Goal: Transaction & Acquisition: Purchase product/service

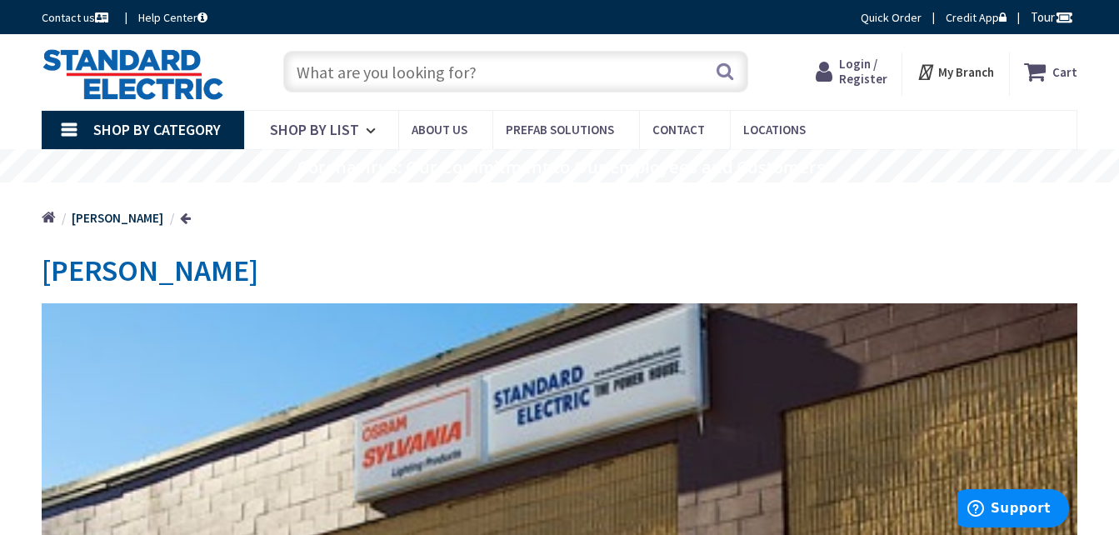
click at [566, 77] on input "text" at bounding box center [515, 72] width 465 height 42
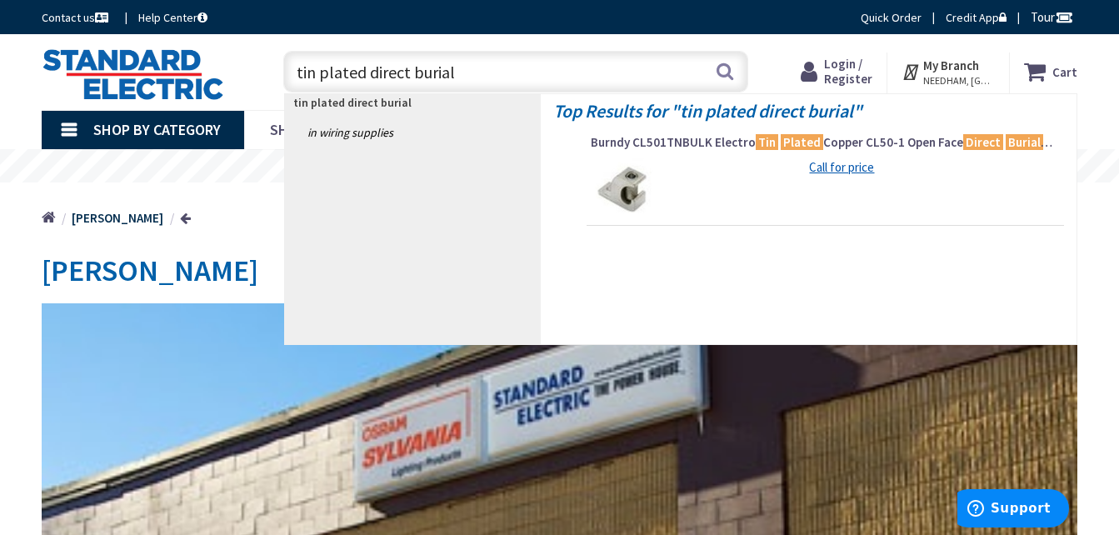
type input "tin plated direct burial"
click at [626, 192] on img at bounding box center [622, 189] width 62 height 62
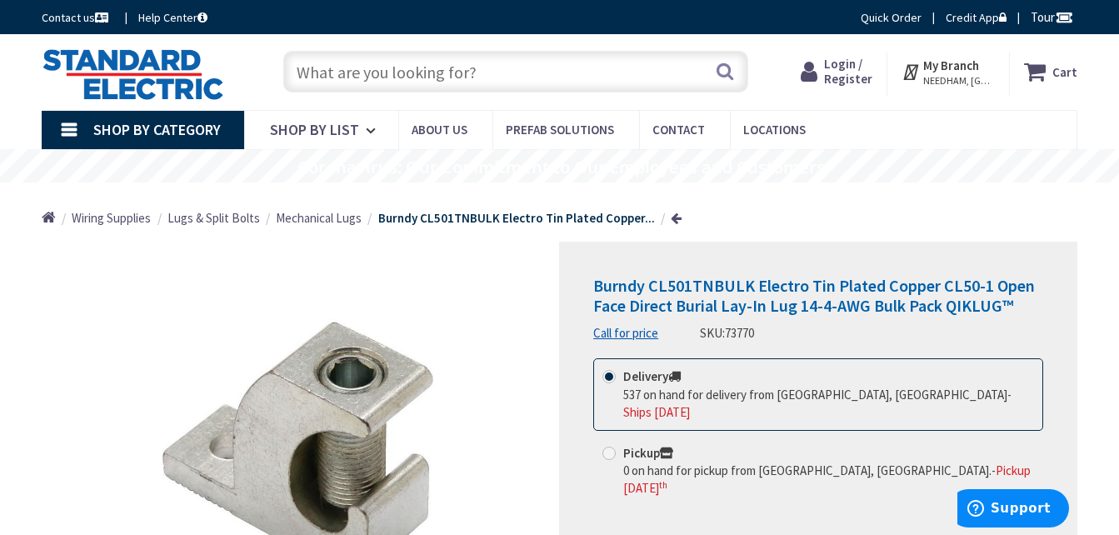
click at [551, 76] on input "text" at bounding box center [515, 72] width 465 height 42
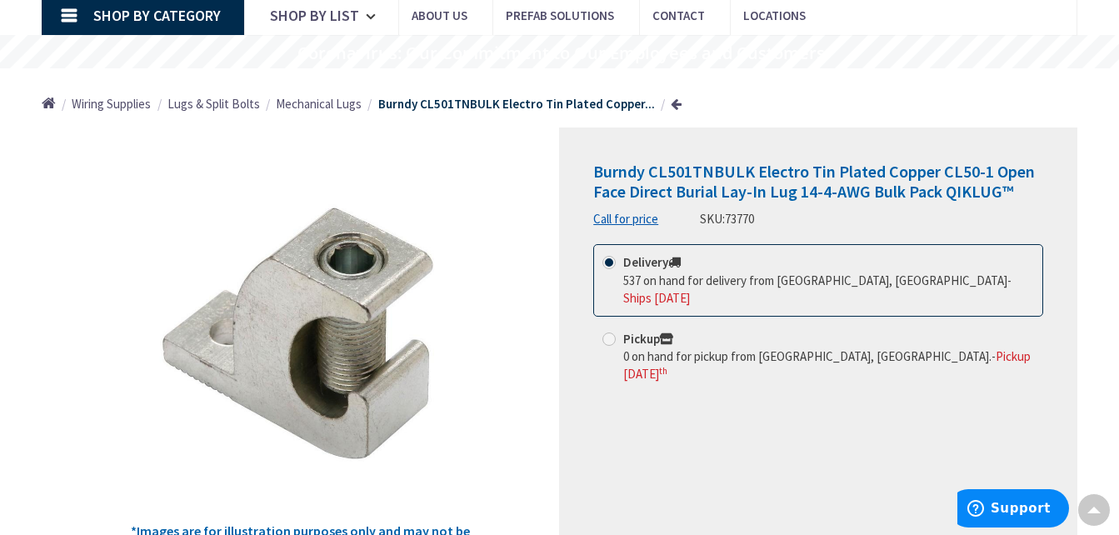
scroll to position [107, 0]
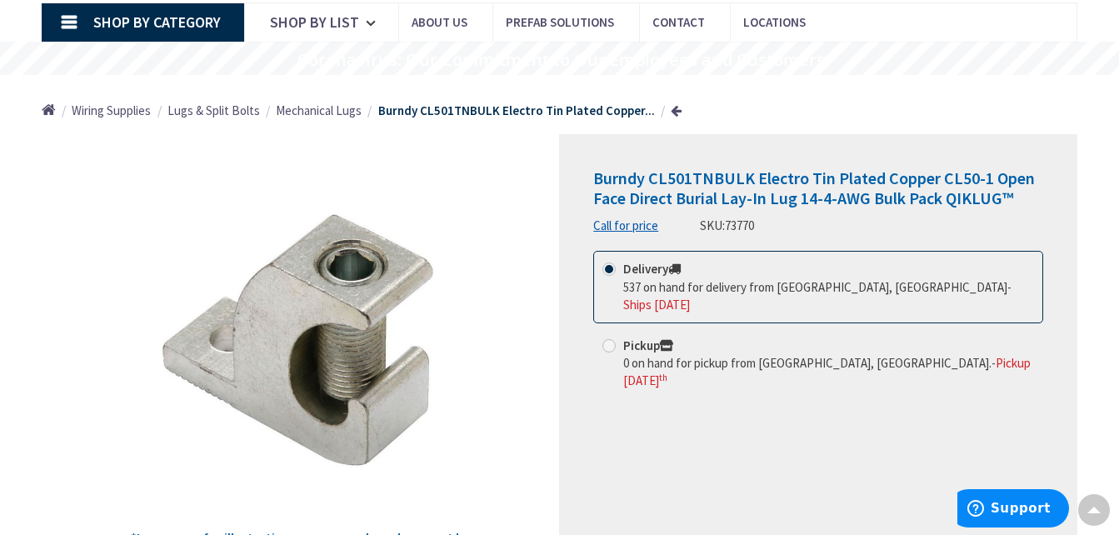
drag, startPoint x: 1123, startPoint y: 32, endPoint x: 954, endPoint y: 441, distance: 442.5
click at [954, 441] on div "Burndy CL501TNBULK Electro Tin Plated Copper CL50-1 Open Face Direct Burial Lay…" at bounding box center [818, 351] width 518 height 434
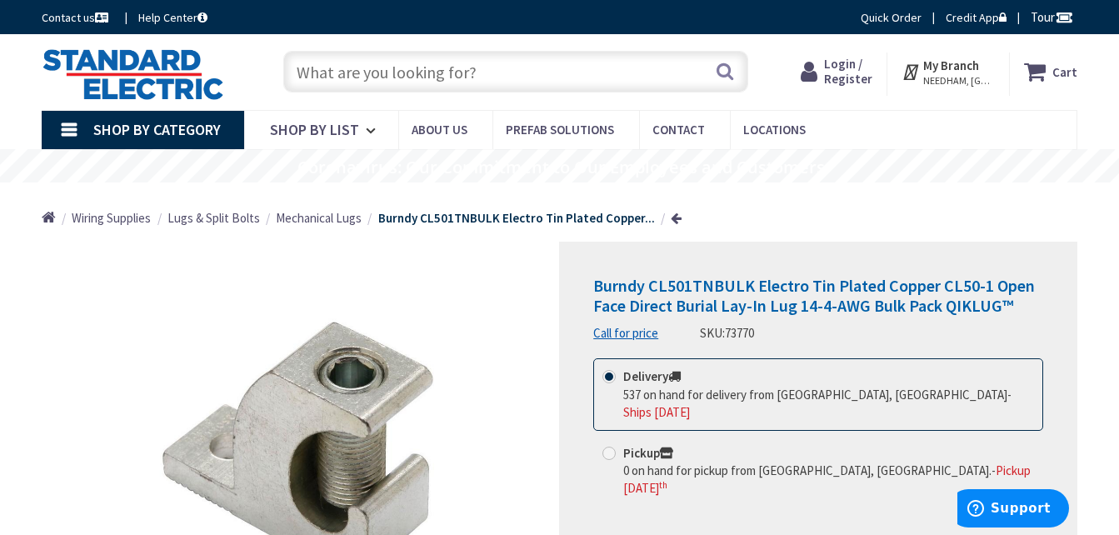
click at [590, 67] on input "text" at bounding box center [515, 72] width 465 height 42
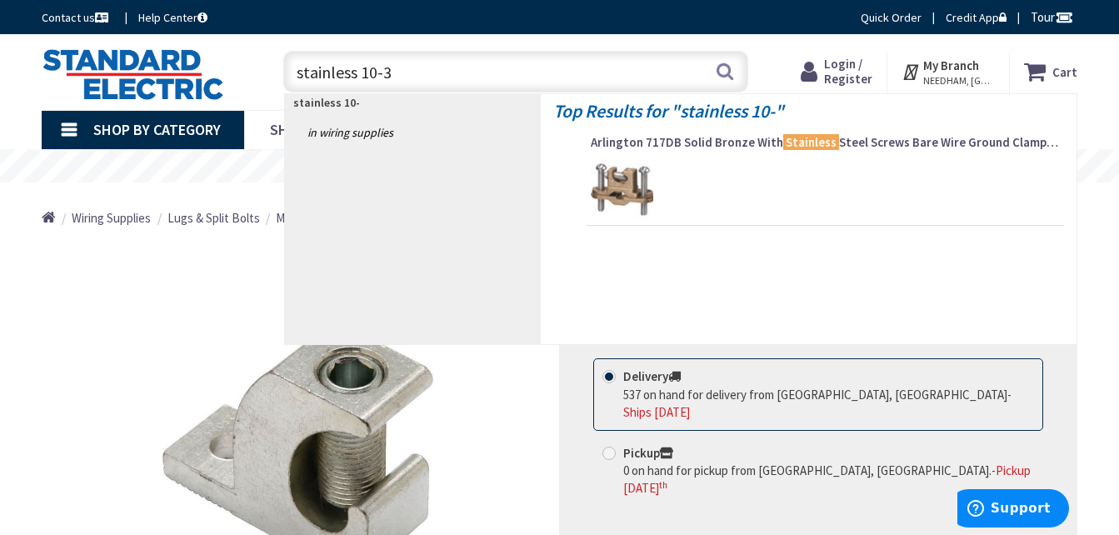
type input "stainless 10-32"
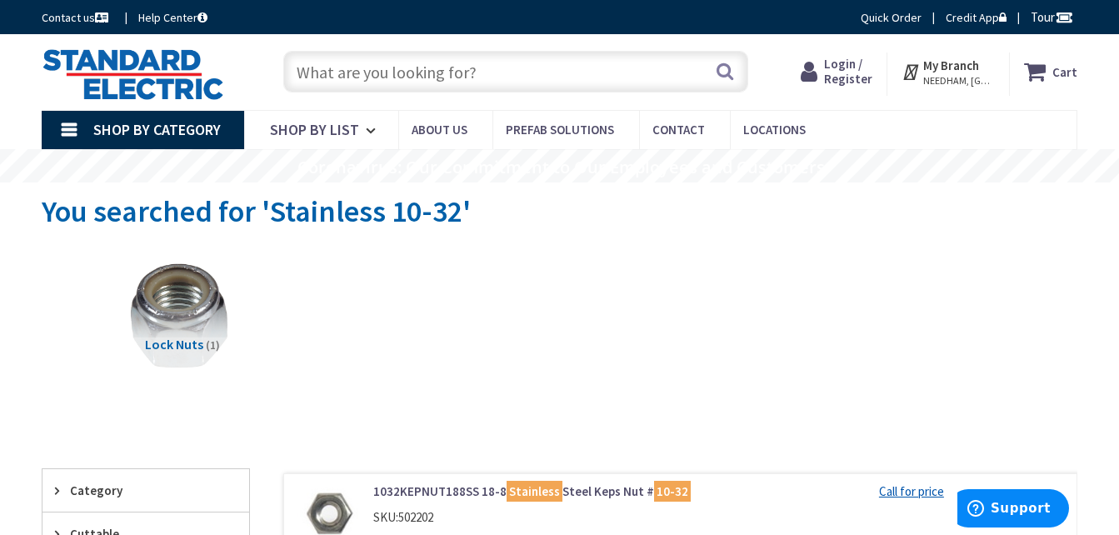
click at [594, 58] on input "text" at bounding box center [515, 72] width 465 height 42
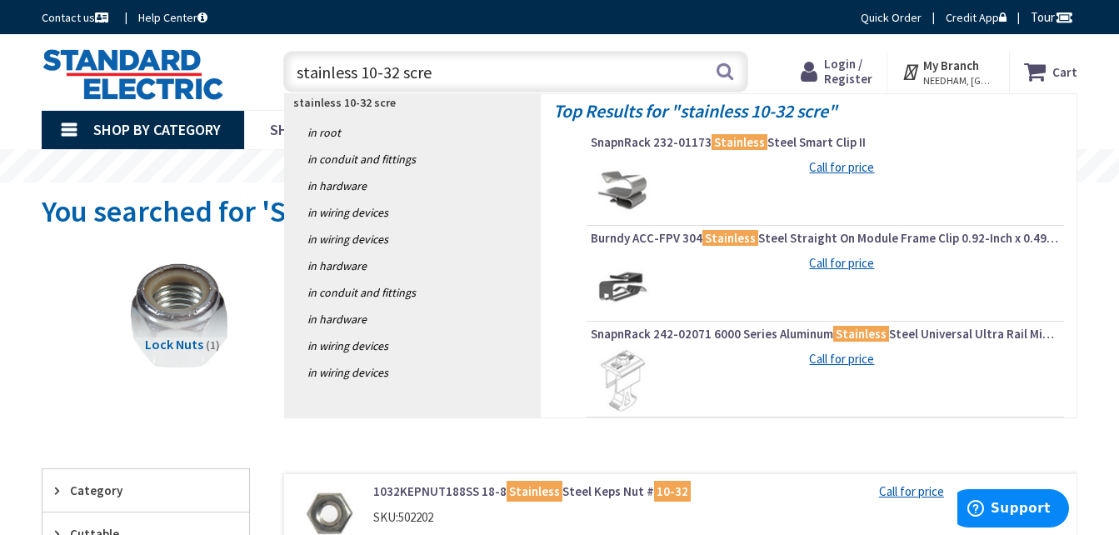
type input "stainless 10-32 screw"
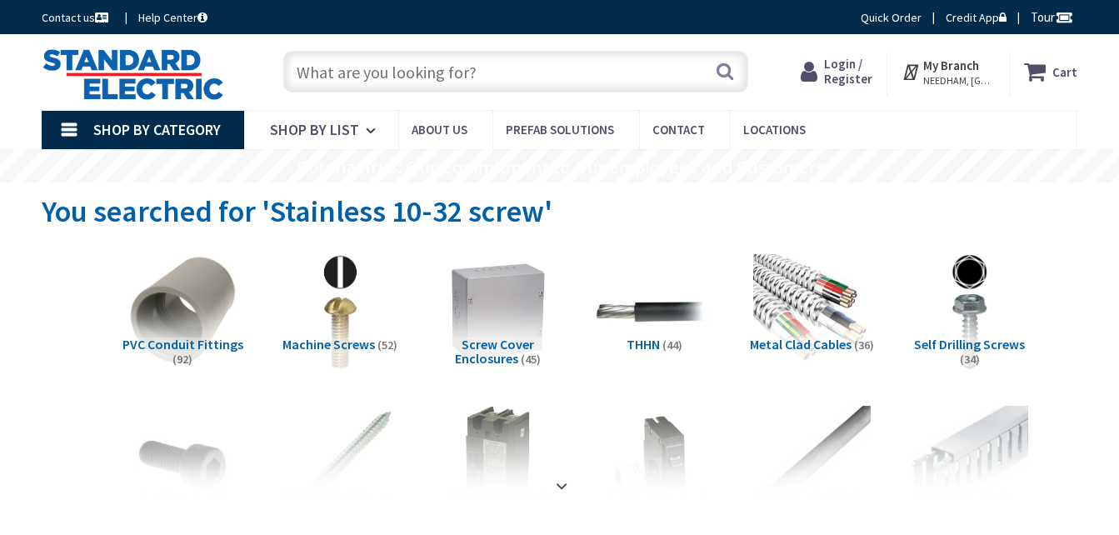
click at [351, 344] on span "Machine Screws" at bounding box center [328, 344] width 92 height 17
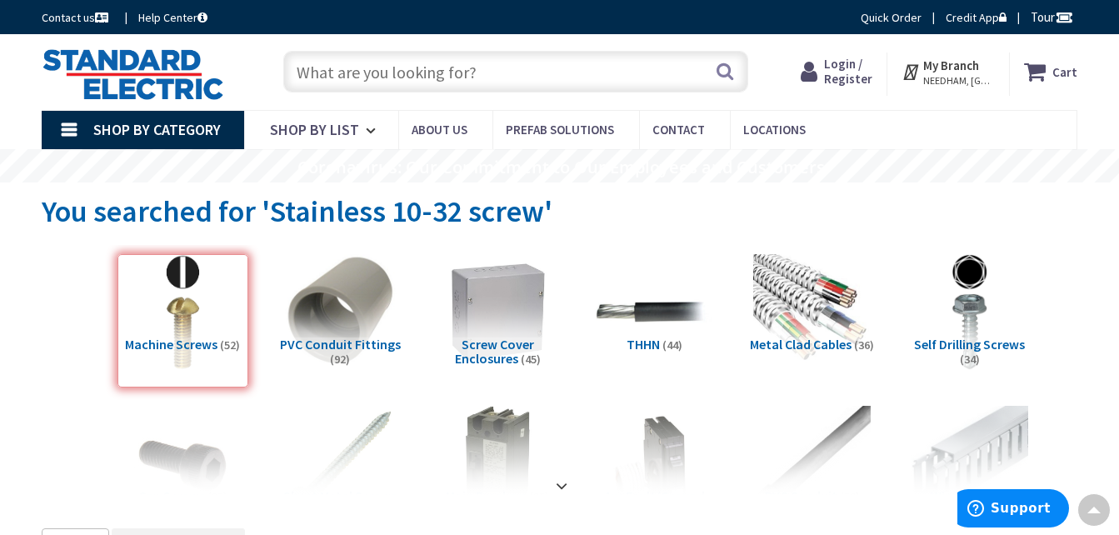
scroll to position [528, 0]
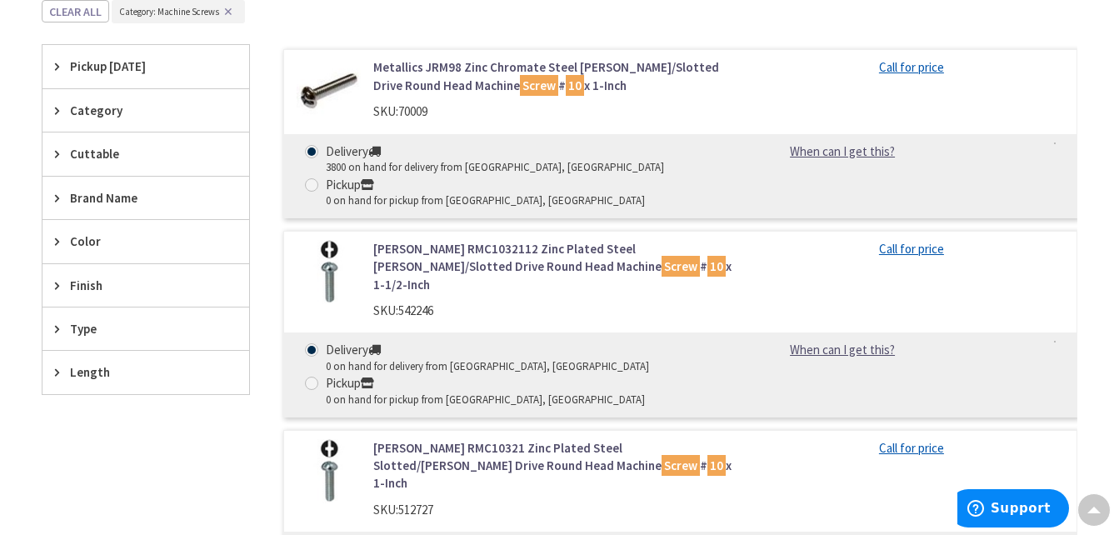
click at [85, 281] on span "Finish" at bounding box center [138, 285] width 136 height 17
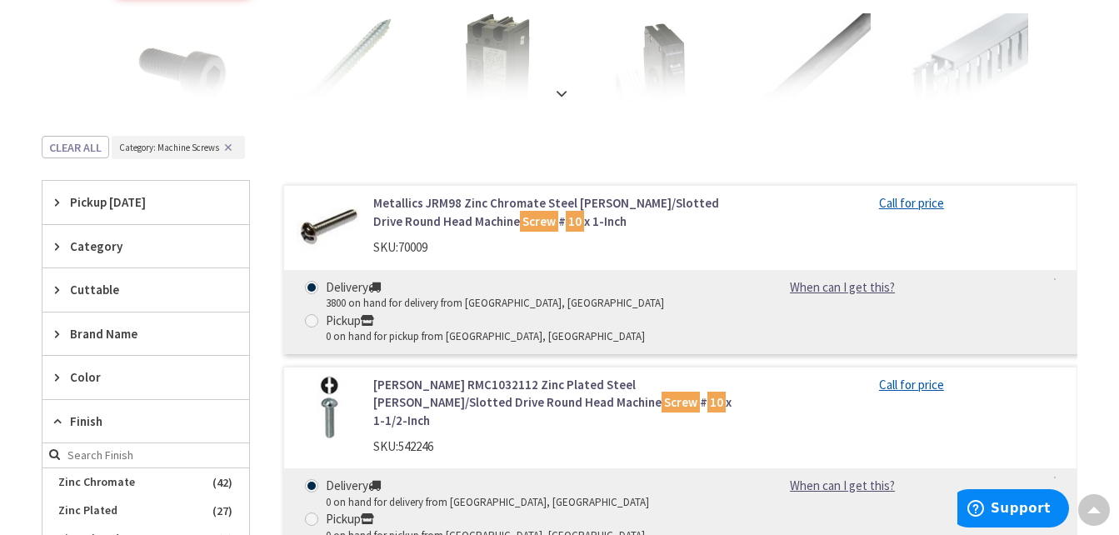
scroll to position [0, 0]
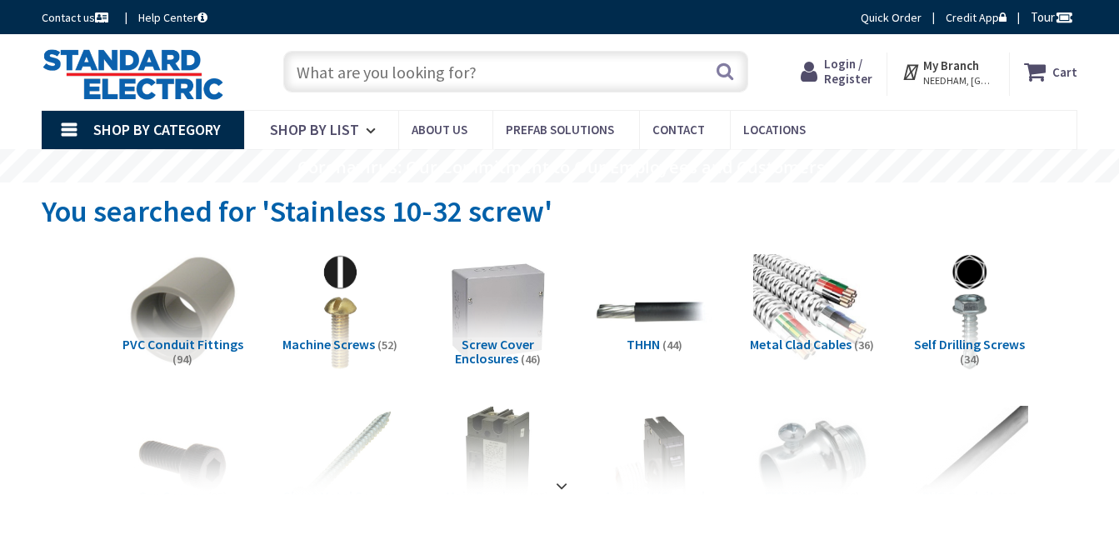
click at [529, 80] on input "text" at bounding box center [515, 72] width 465 height 42
click at [589, 68] on input "text" at bounding box center [515, 72] width 465 height 42
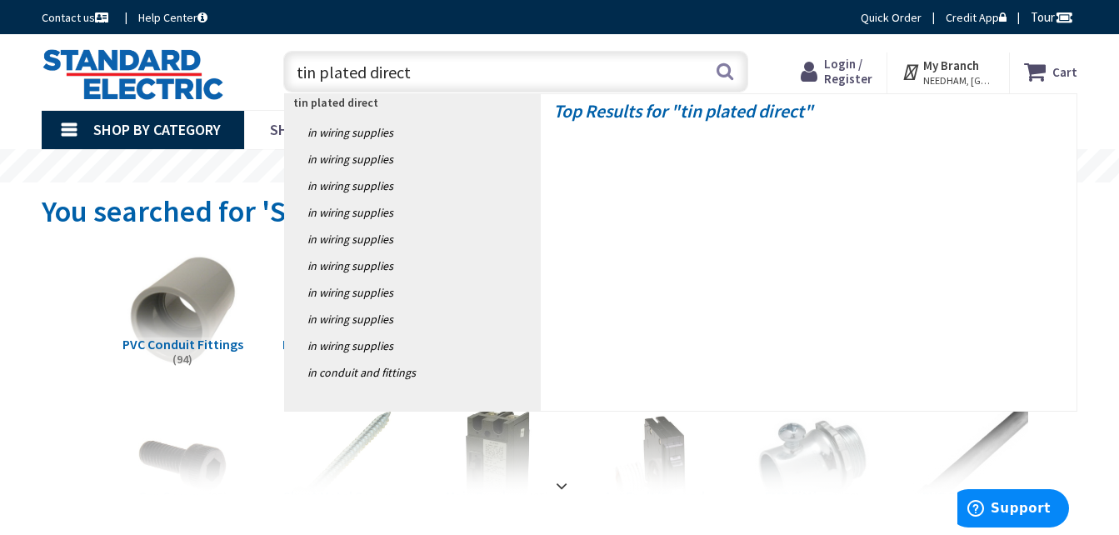
type input "tin plated direct"
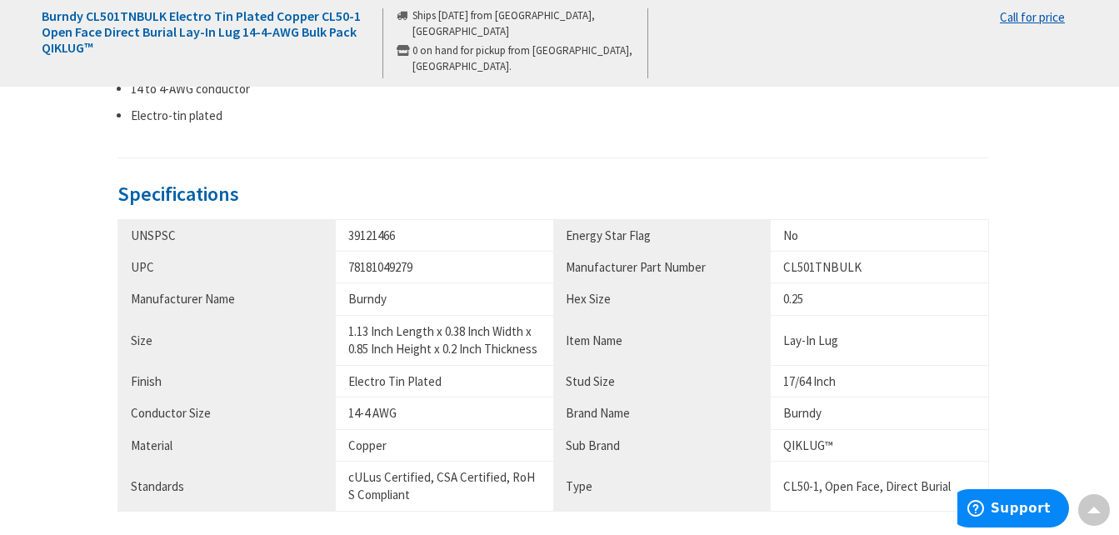
scroll to position [767, 0]
